Goal: Task Accomplishment & Management: Use online tool/utility

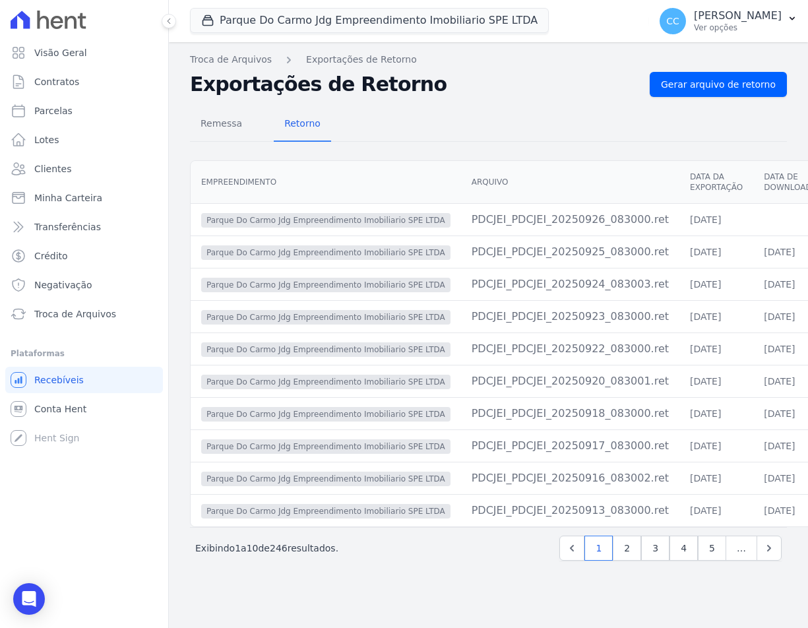
click at [658, 150] on div "Remessa Retorno Empreendimento [GEOGRAPHIC_DATA] Data da Exportação Data de Dow…" at bounding box center [488, 335] width 597 height 477
click at [701, 81] on span "Gerar arquivo de retorno" at bounding box center [718, 84] width 115 height 13
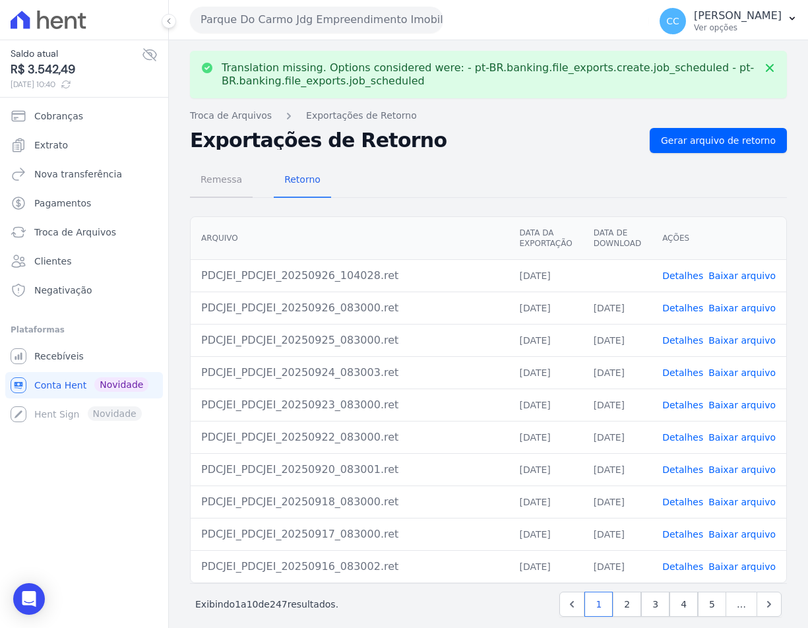
click at [211, 189] on span "Remessa" at bounding box center [221, 179] width 57 height 26
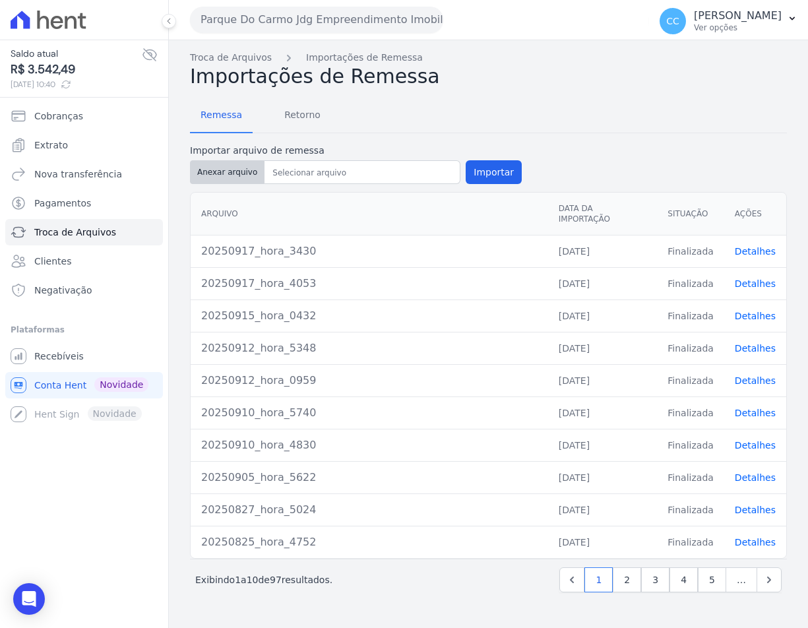
click at [230, 177] on button "Anexar arquivo" at bounding box center [227, 172] width 75 height 24
type input "20250926_hora_4016"
click at [486, 173] on button "Importar" at bounding box center [494, 172] width 56 height 24
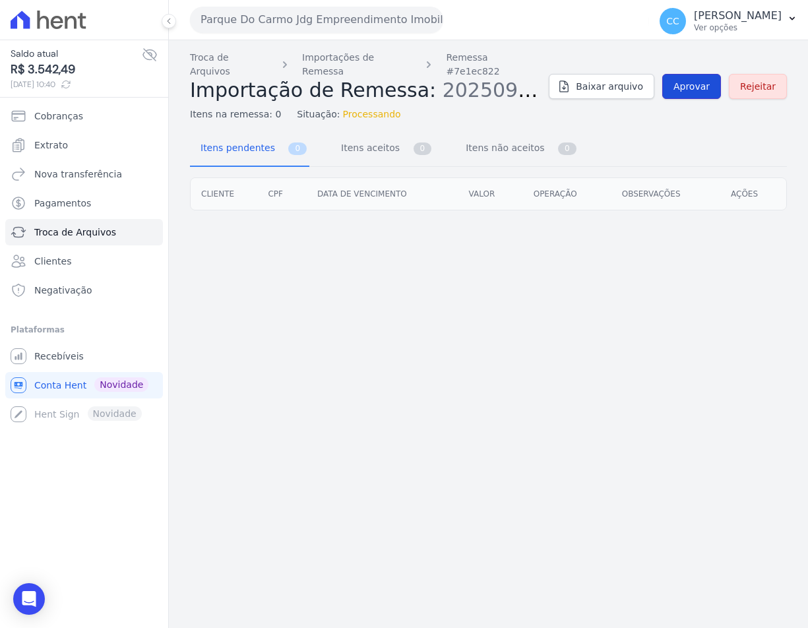
click at [689, 80] on span "Aprovar" at bounding box center [692, 86] width 36 height 13
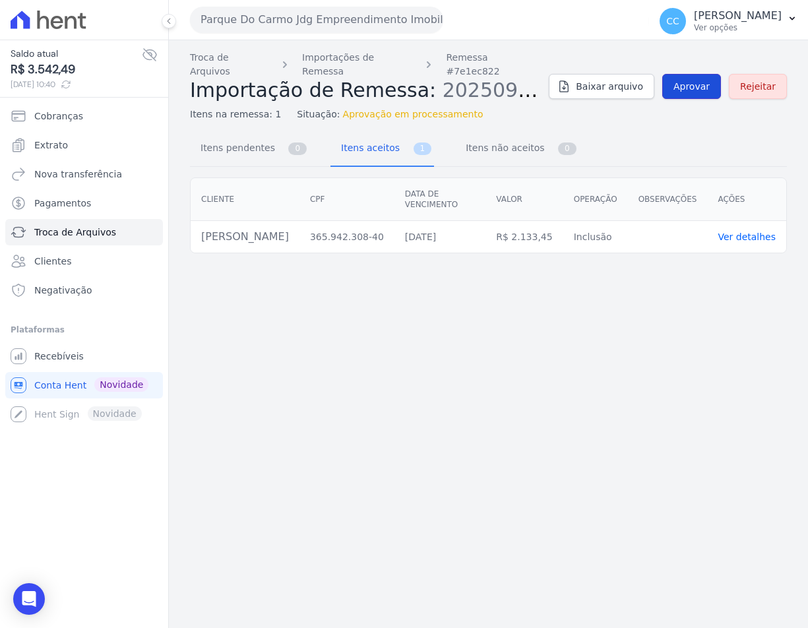
click at [691, 81] on span "Aprovar" at bounding box center [692, 86] width 36 height 13
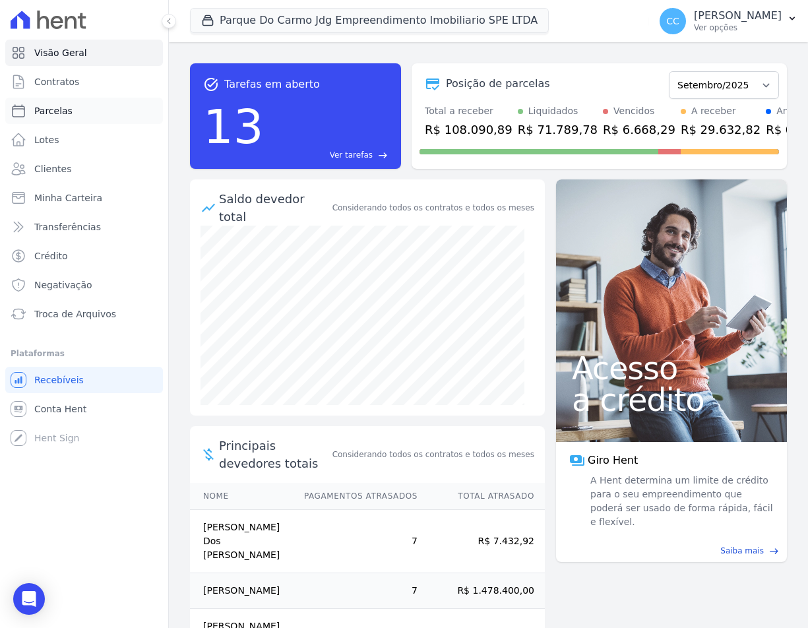
click at [47, 109] on span "Parcelas" at bounding box center [53, 110] width 38 height 13
select select
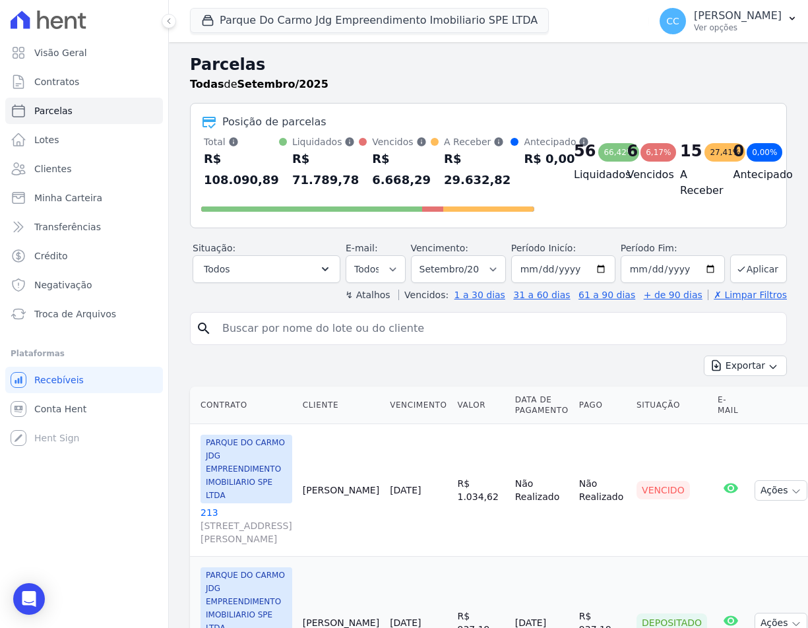
click at [270, 331] on input "search" at bounding box center [497, 328] width 567 height 26
type input "KELLY"
select select
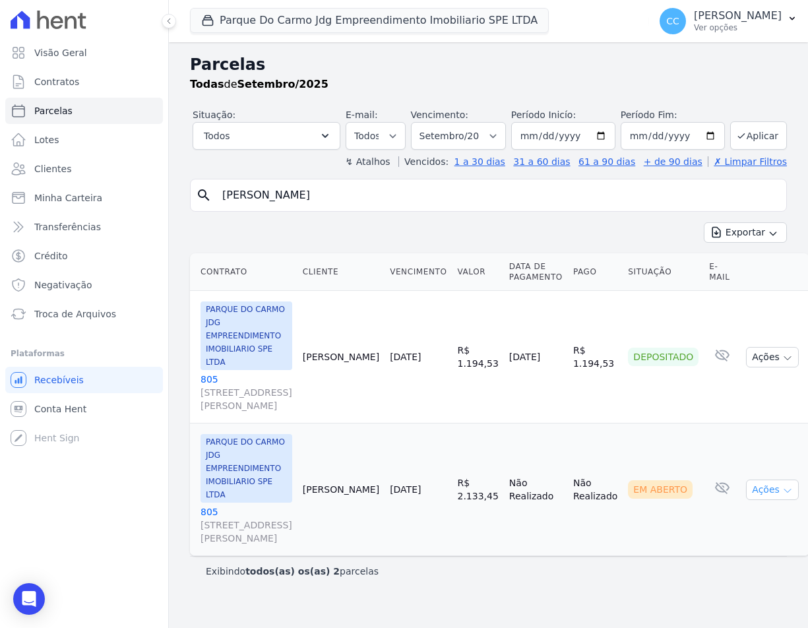
click at [782, 486] on icon "button" at bounding box center [787, 491] width 11 height 11
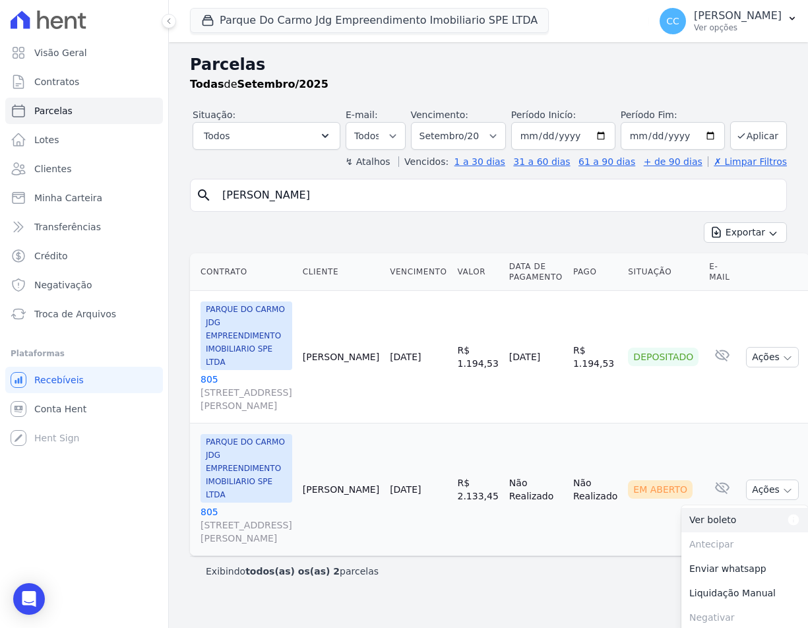
click at [714, 508] on link "Ver boleto Para visualizar o boleto digite os 5 primeiros dígitos do seu CPF" at bounding box center [744, 520] width 127 height 24
click at [203, 505] on link "805 Avenida São Gabriel, 201, CONJ 802/803 SALA 02, Jardim Paulista" at bounding box center [247, 525] width 92 height 40
